Goal: Transaction & Acquisition: Purchase product/service

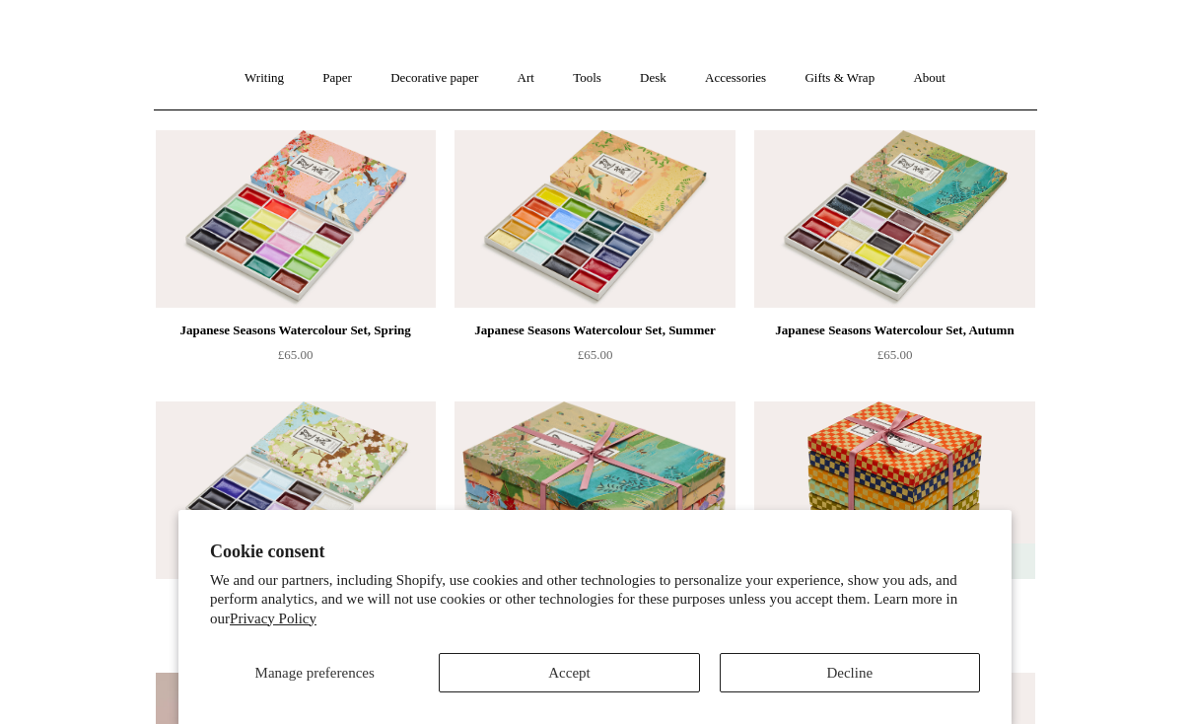
scroll to position [150, 0]
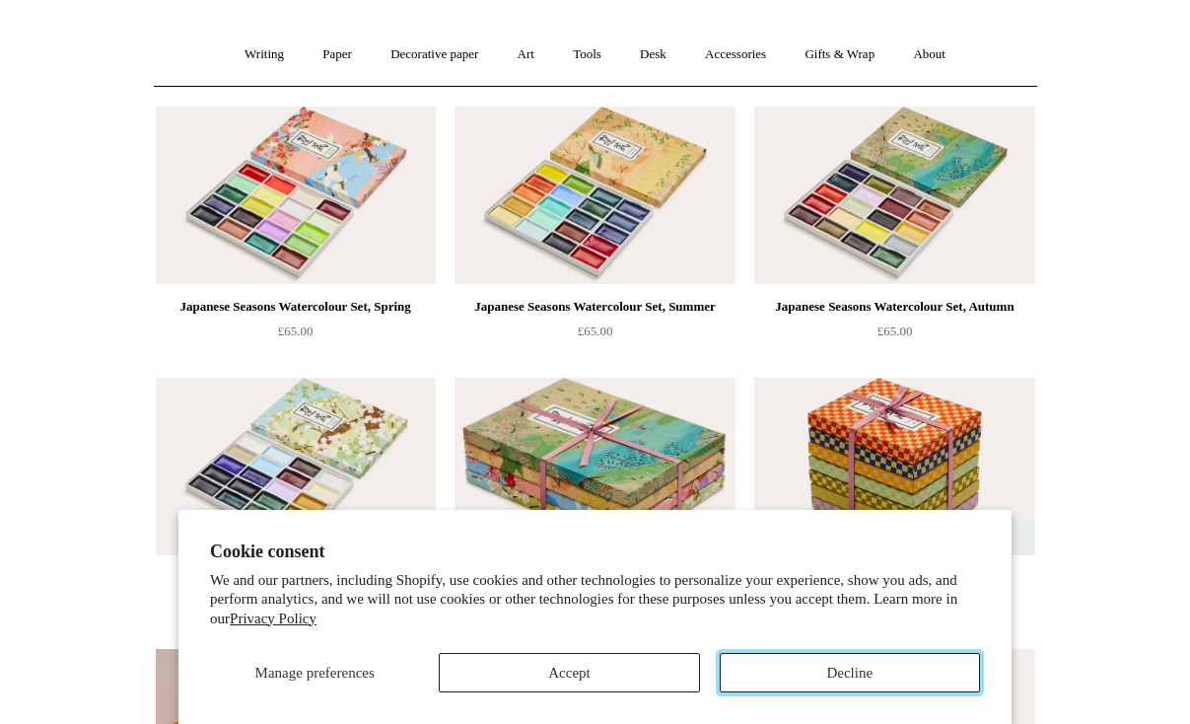
click at [860, 672] on button "Decline" at bounding box center [850, 672] width 260 height 39
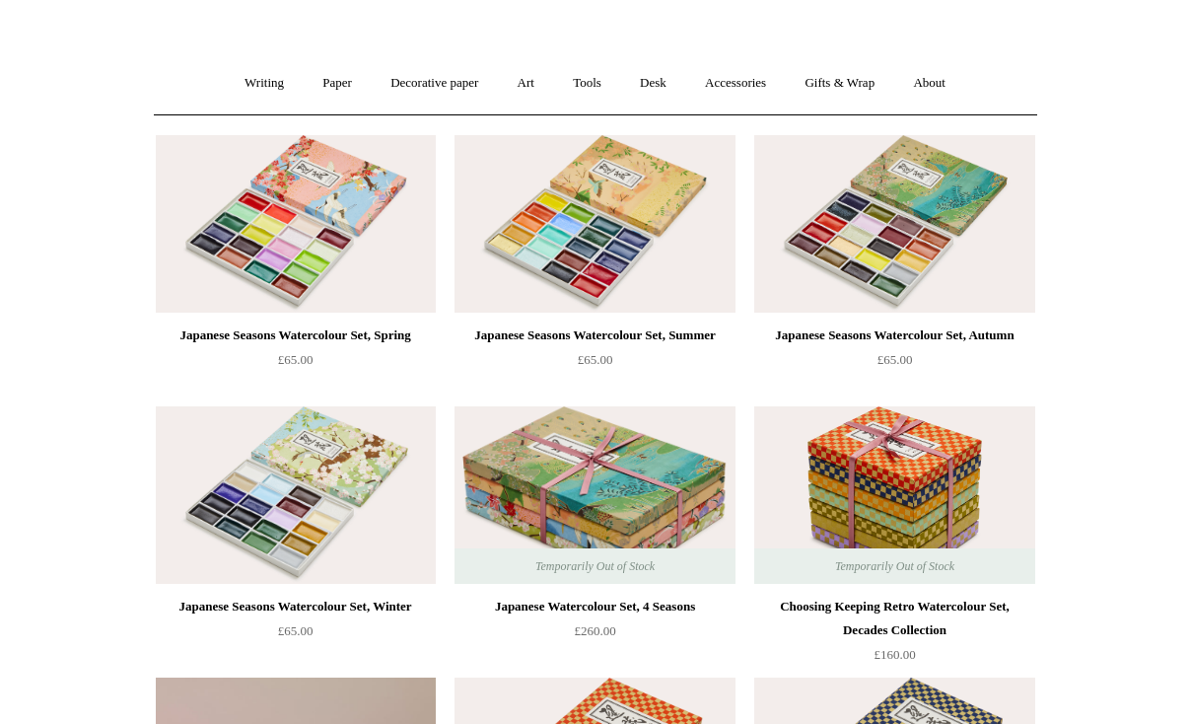
scroll to position [0, 0]
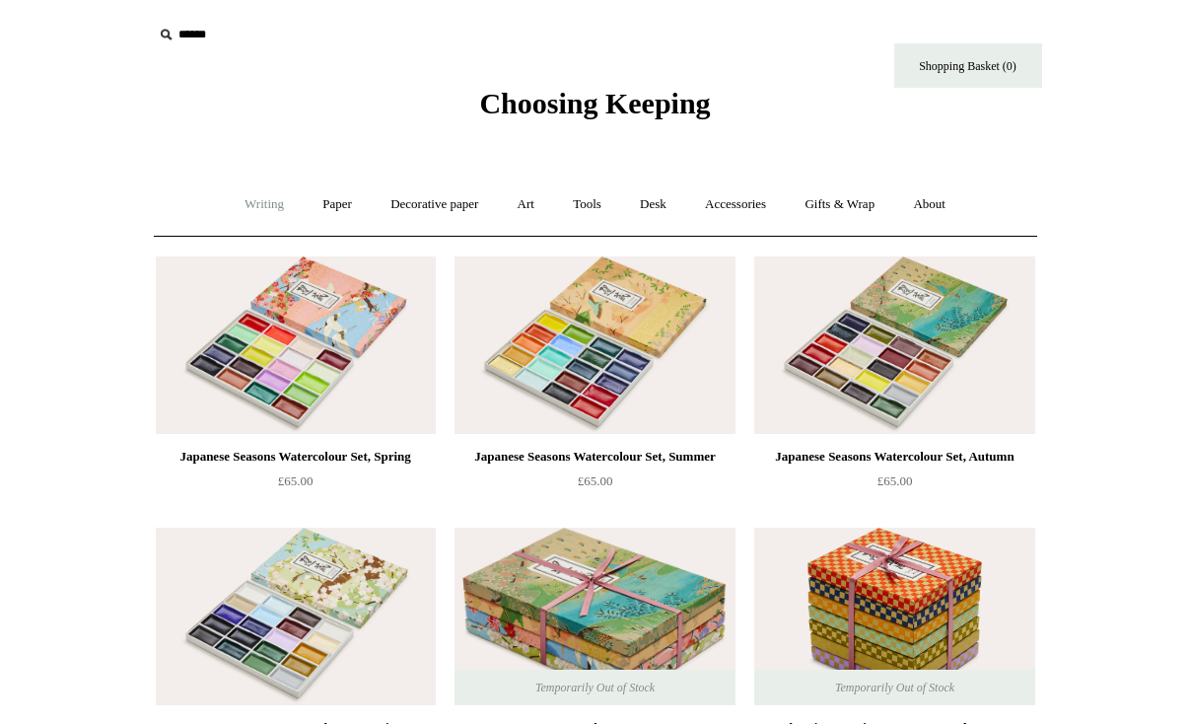
click at [256, 205] on link "Writing +" at bounding box center [264, 205] width 75 height 52
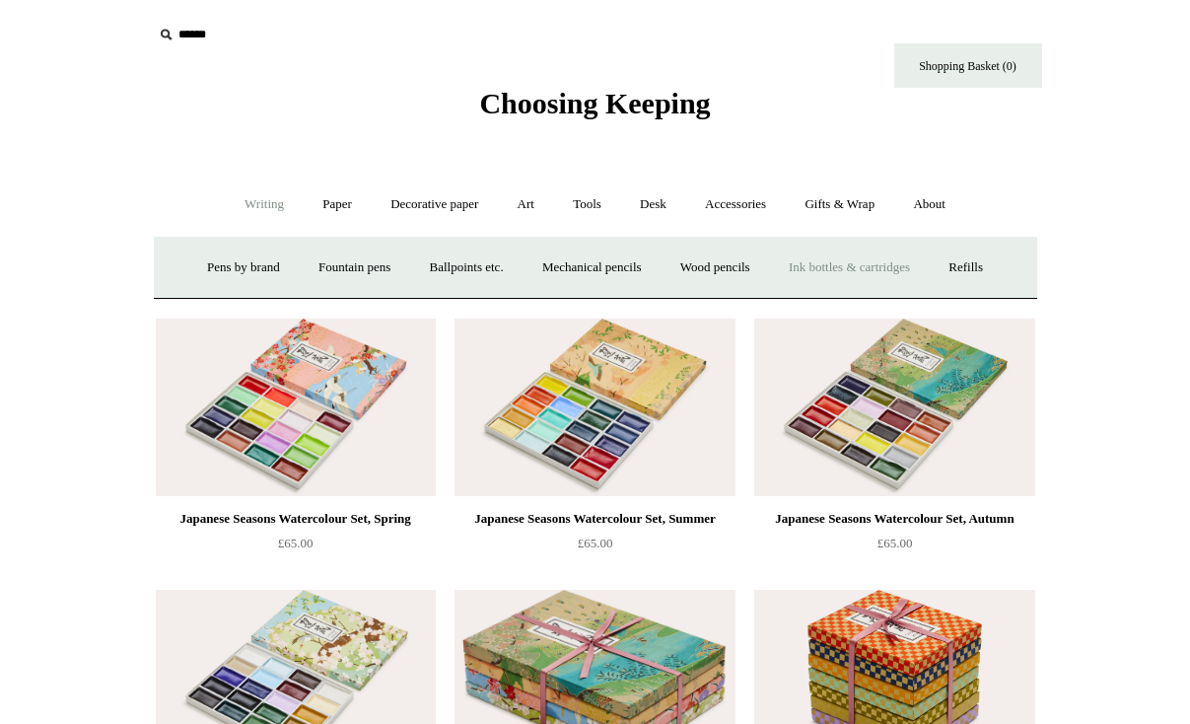
click at [861, 271] on link "Ink bottles & cartridges +" at bounding box center [849, 268] width 157 height 52
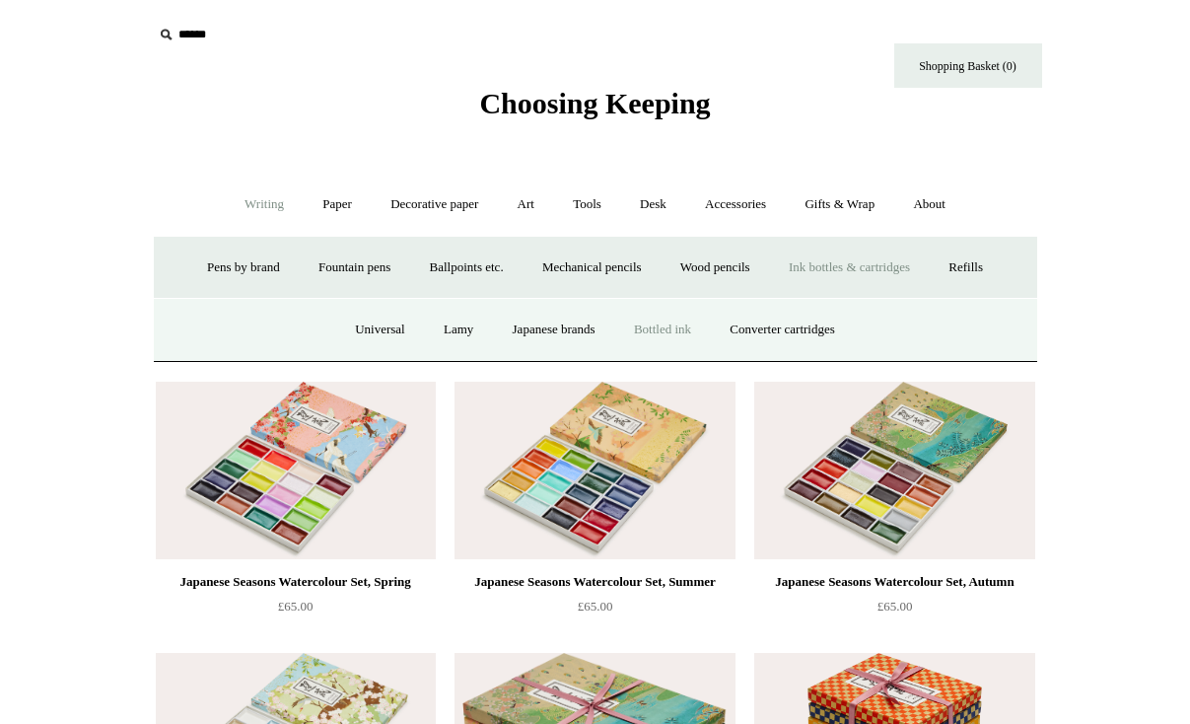
click at [646, 335] on link "Bottled ink" at bounding box center [662, 330] width 93 height 52
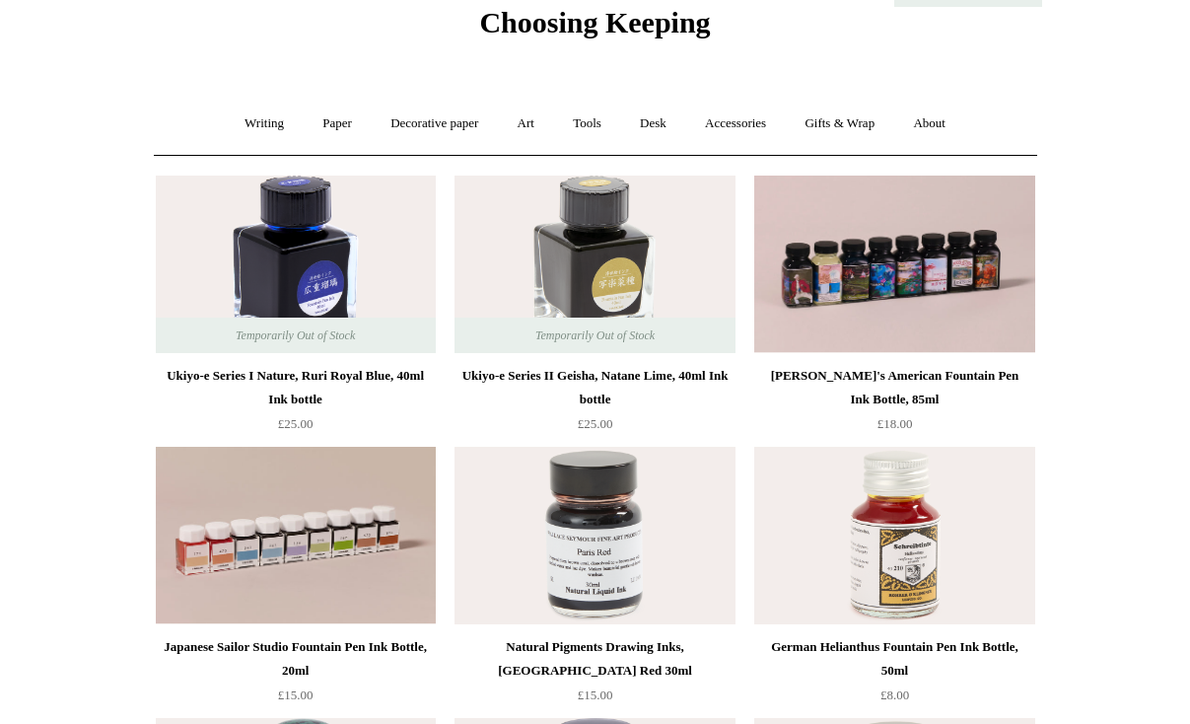
scroll to position [210, 0]
